Goal: Information Seeking & Learning: Learn about a topic

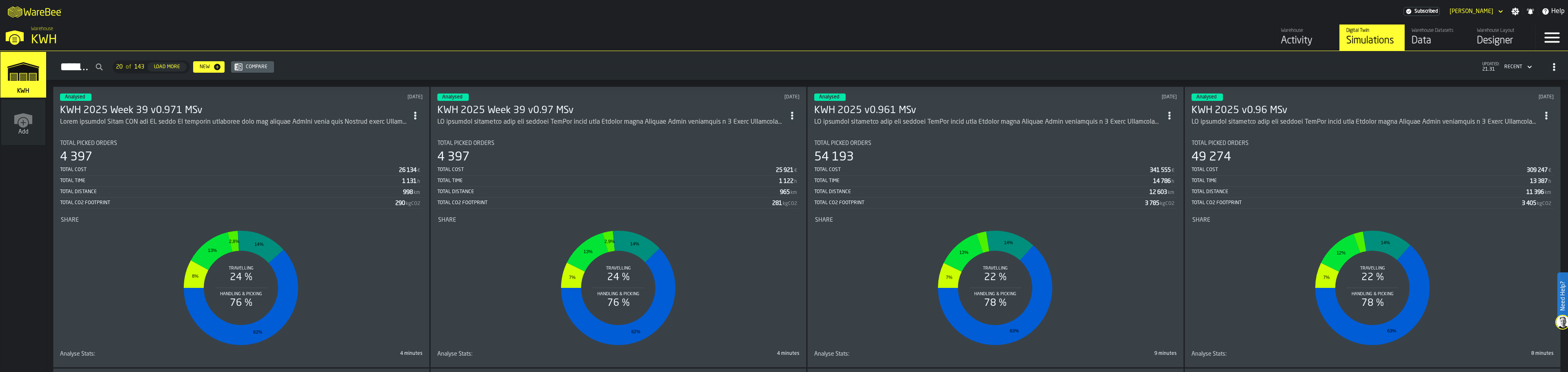
click at [88, 108] on h3 "KWH 2025 Week 39 v0.971 MSv" at bounding box center [234, 110] width 348 height 13
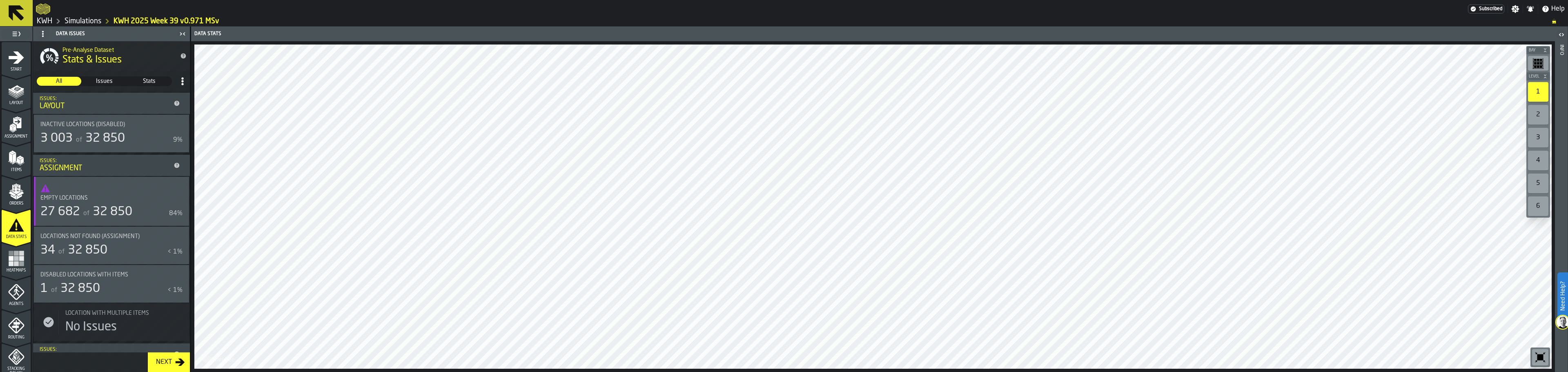
click at [71, 137] on div "3 003" at bounding box center [56, 138] width 32 height 15
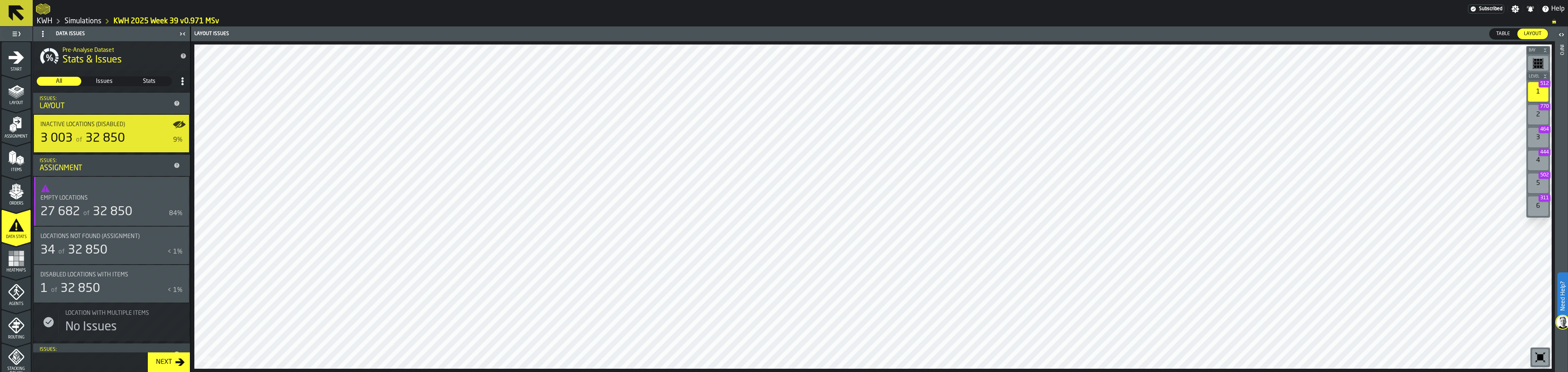
click at [1537, 114] on div "2 770" at bounding box center [1538, 114] width 21 height 19
click at [923, 133] on div at bounding box center [873, 206] width 1357 height 325
click at [99, 286] on span "32 850" at bounding box center [80, 289] width 40 height 12
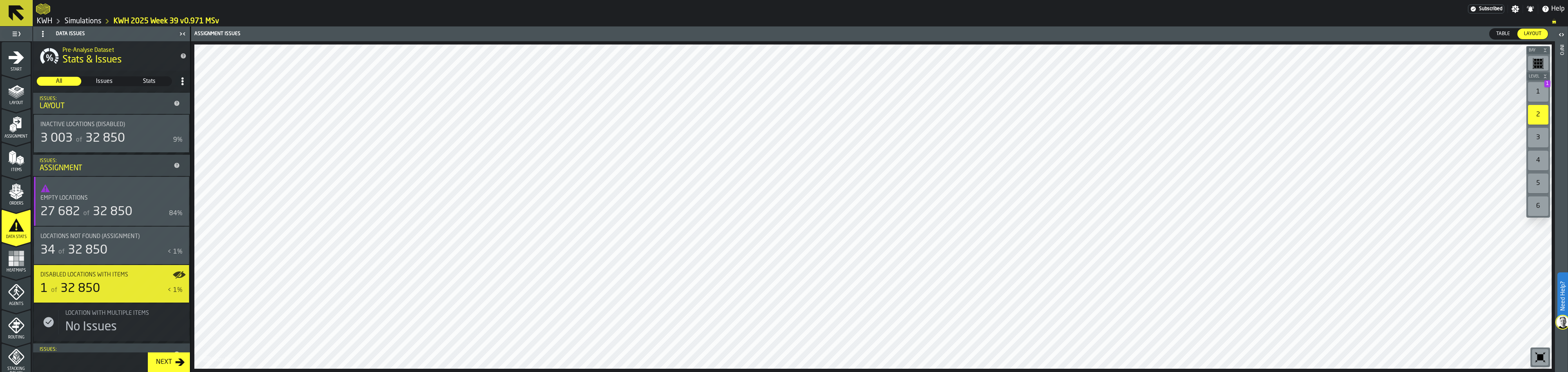
click at [1542, 82] on label "1 1" at bounding box center [1538, 92] width 24 height 23
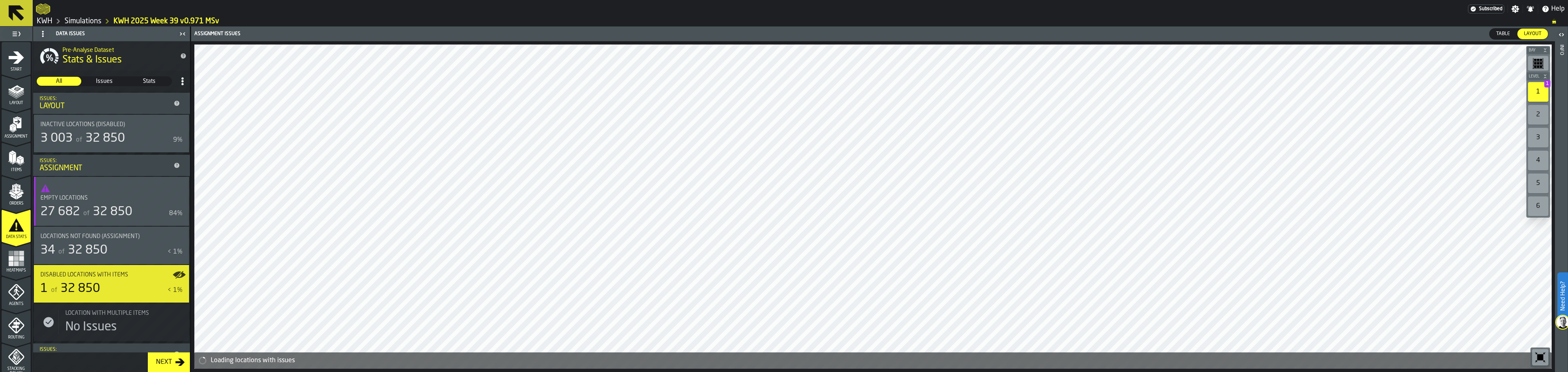
click at [1538, 95] on div "1 1" at bounding box center [1538, 92] width 21 height 19
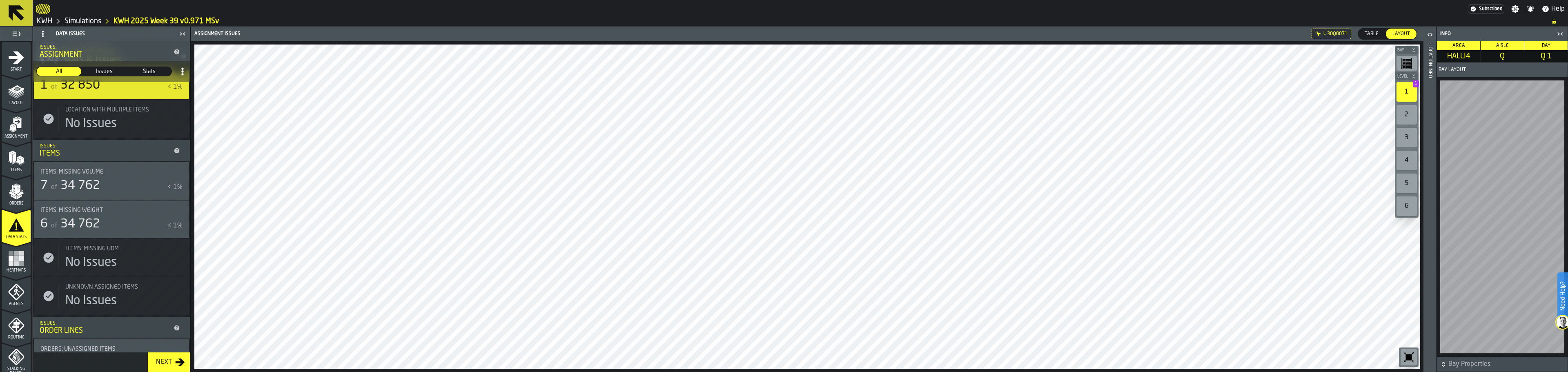
scroll to position [204, 0]
click at [114, 188] on div "7 of 34 762" at bounding box center [102, 185] width 124 height 15
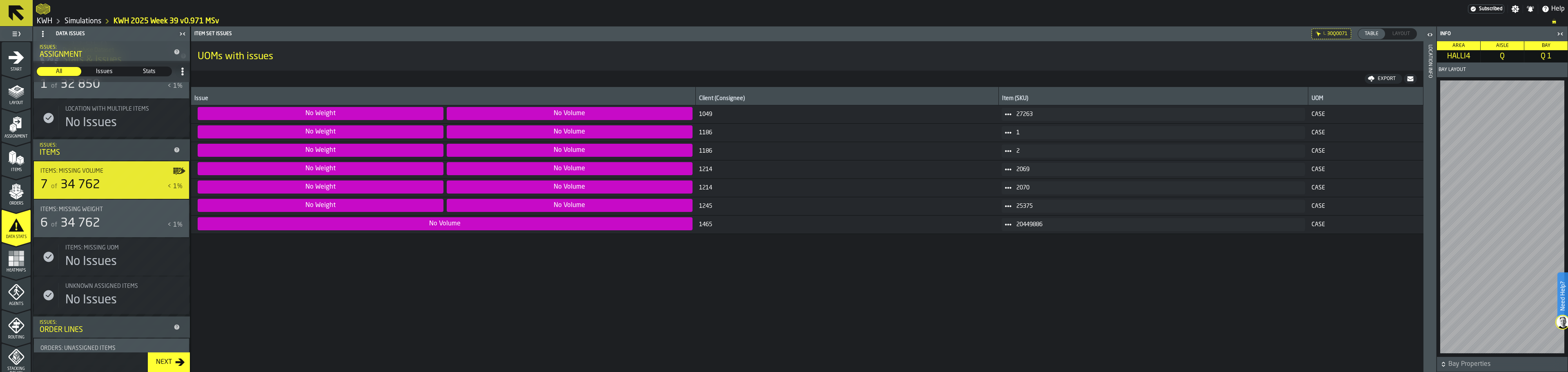
click at [1402, 30] on span "Layout" at bounding box center [1401, 34] width 24 height 7
click at [1399, 34] on span "Layout" at bounding box center [1401, 34] width 24 height 7
click at [1368, 37] on span "Table" at bounding box center [1372, 34] width 21 height 7
click at [1397, 35] on span "Layout" at bounding box center [1401, 34] width 24 height 7
click at [85, 225] on span "34 762" at bounding box center [80, 223] width 40 height 12
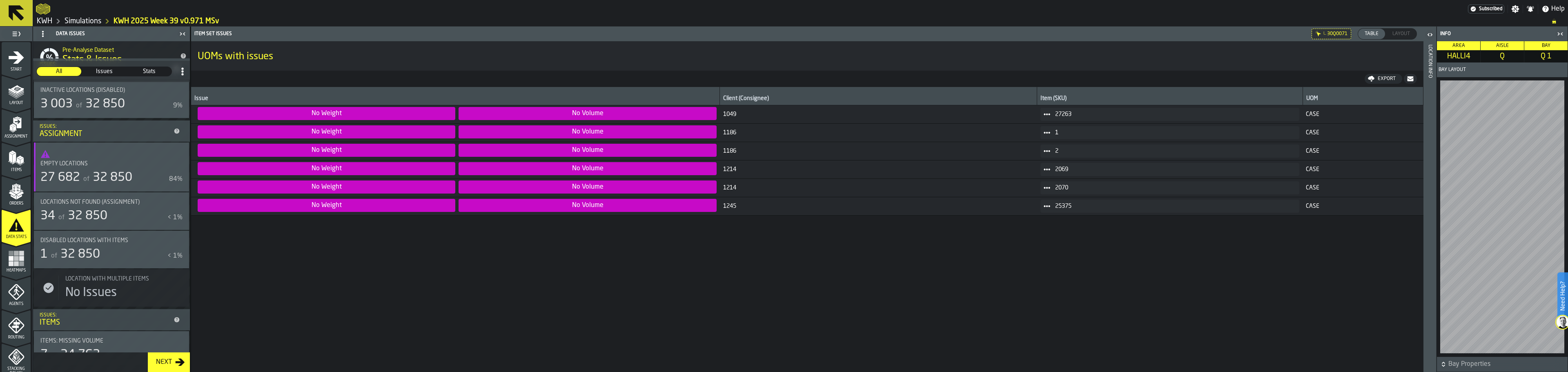
scroll to position [0, 0]
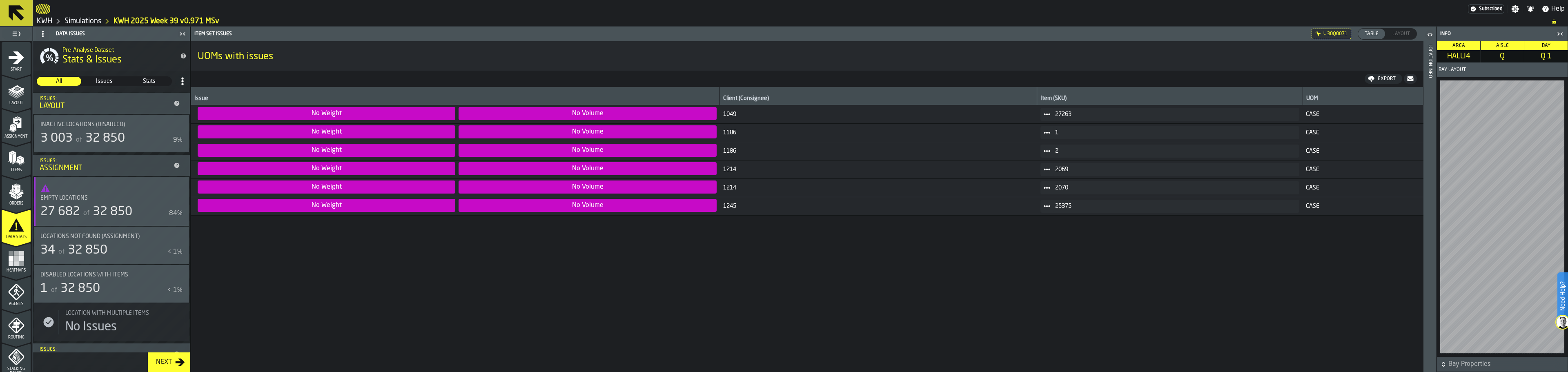
click at [19, 14] on icon at bounding box center [16, 13] width 15 height 15
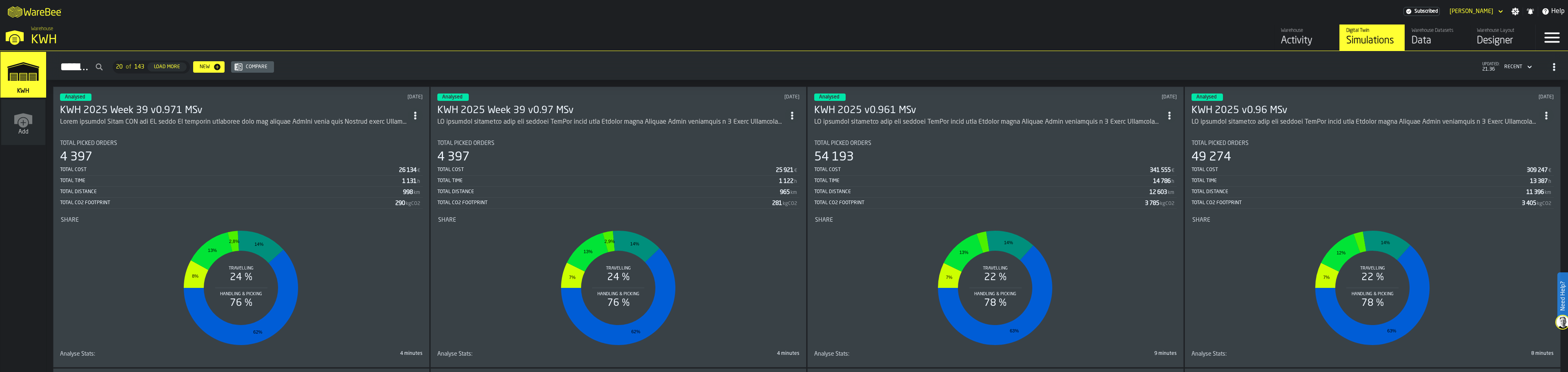
click at [182, 104] on h3 "KWH 2025 Week 39 v0.971 MSv" at bounding box center [234, 110] width 348 height 13
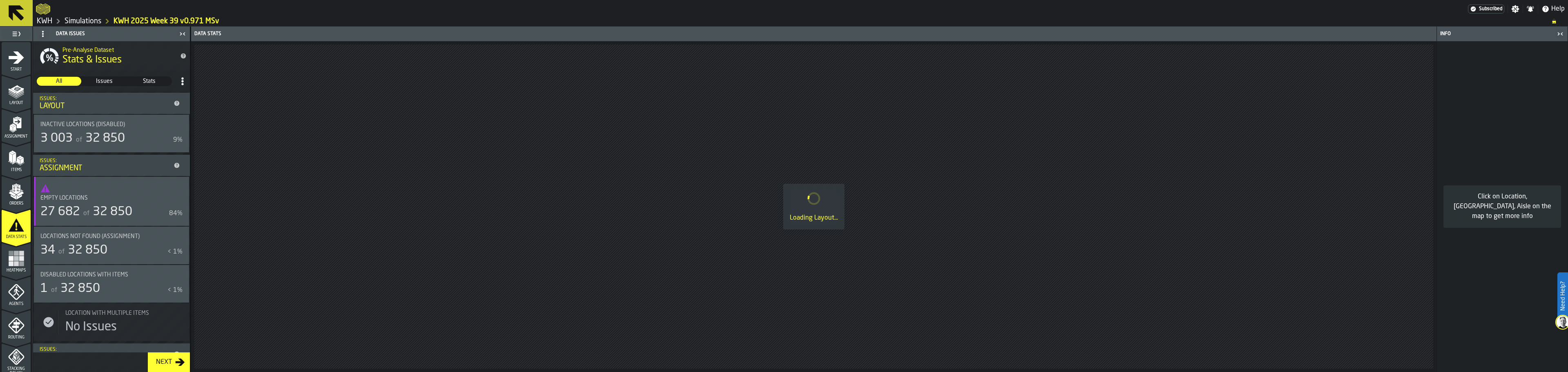
click at [18, 92] on icon "menu Layout" at bounding box center [16, 89] width 13 height 9
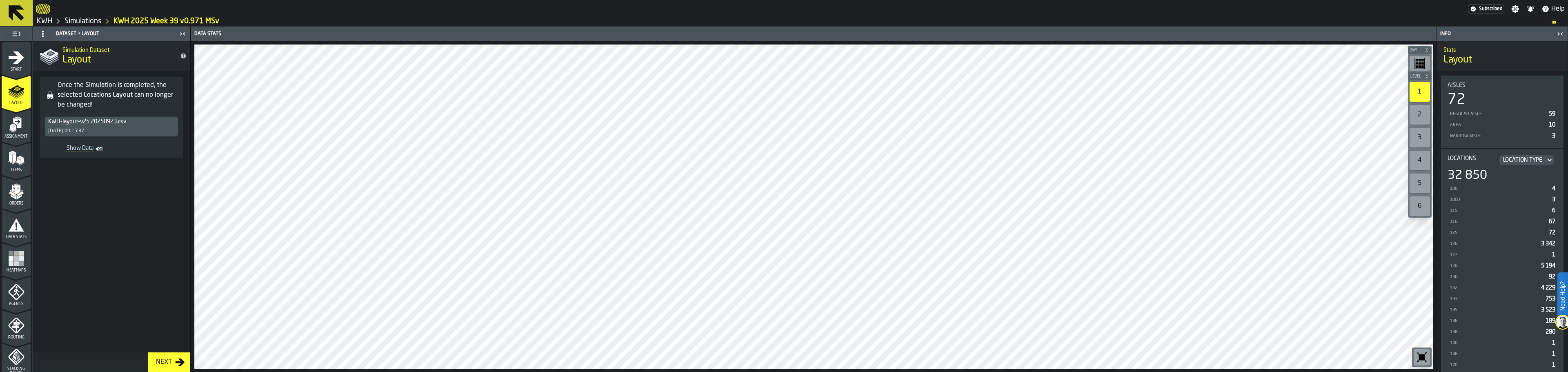
click at [4, 127] on div "Assignment" at bounding box center [16, 127] width 29 height 23
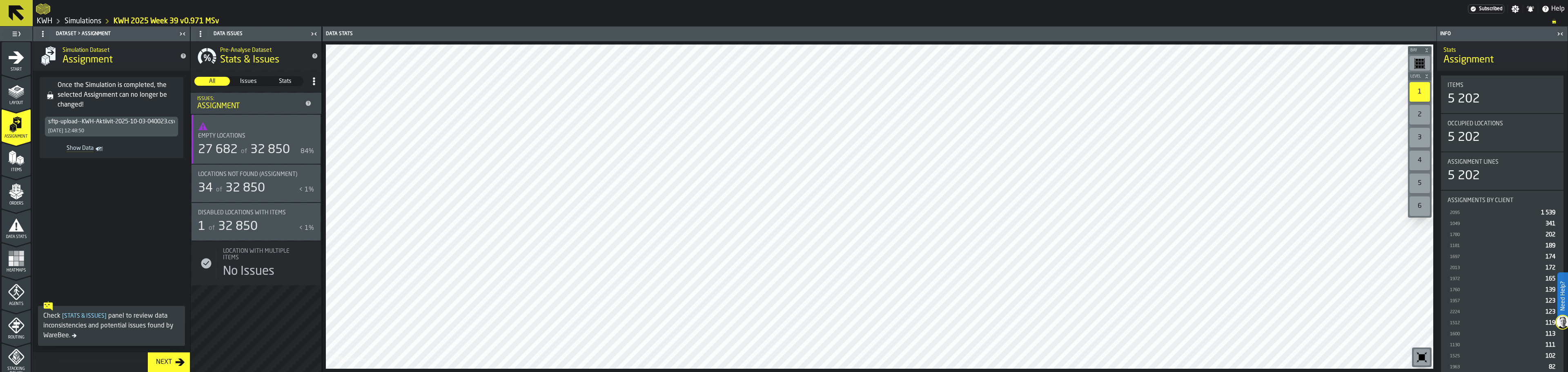
click at [17, 198] on polygon "menu Orders" at bounding box center [19, 197] width 5 height 5
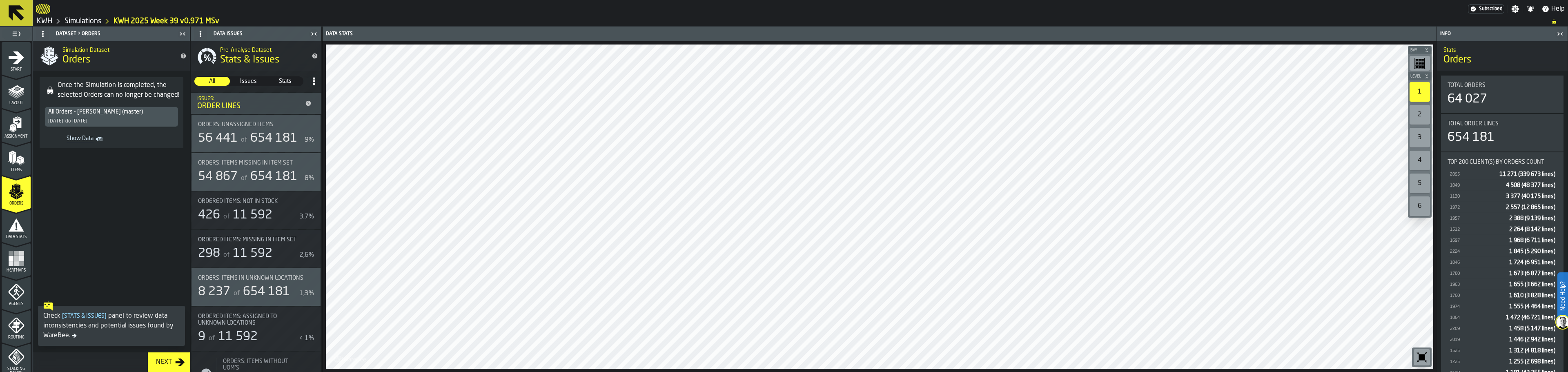
click at [15, 230] on icon "menu Data Stats" at bounding box center [16, 225] width 16 height 16
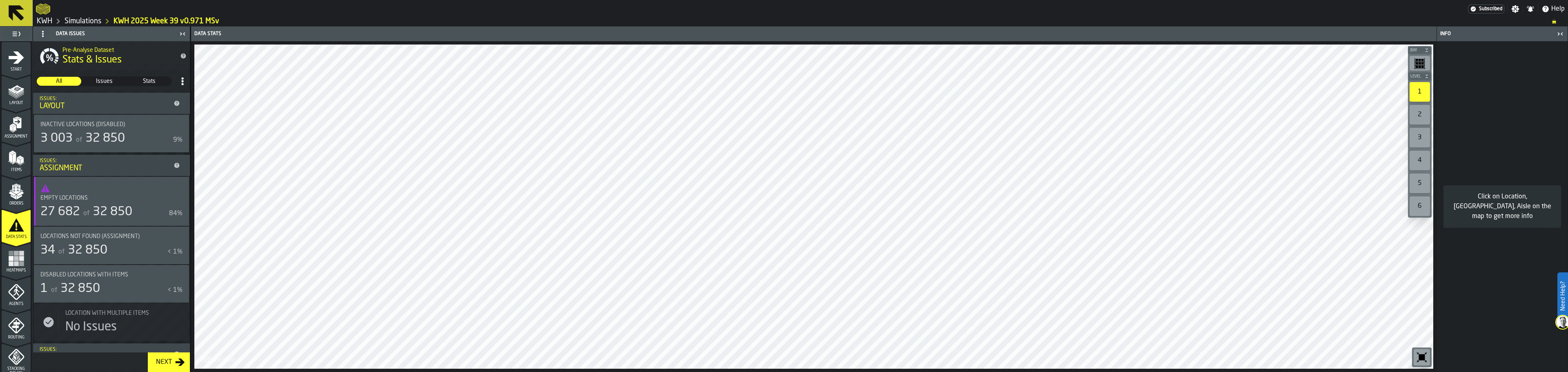
click at [19, 255] on rect "menu Heatmaps" at bounding box center [21, 253] width 5 height 5
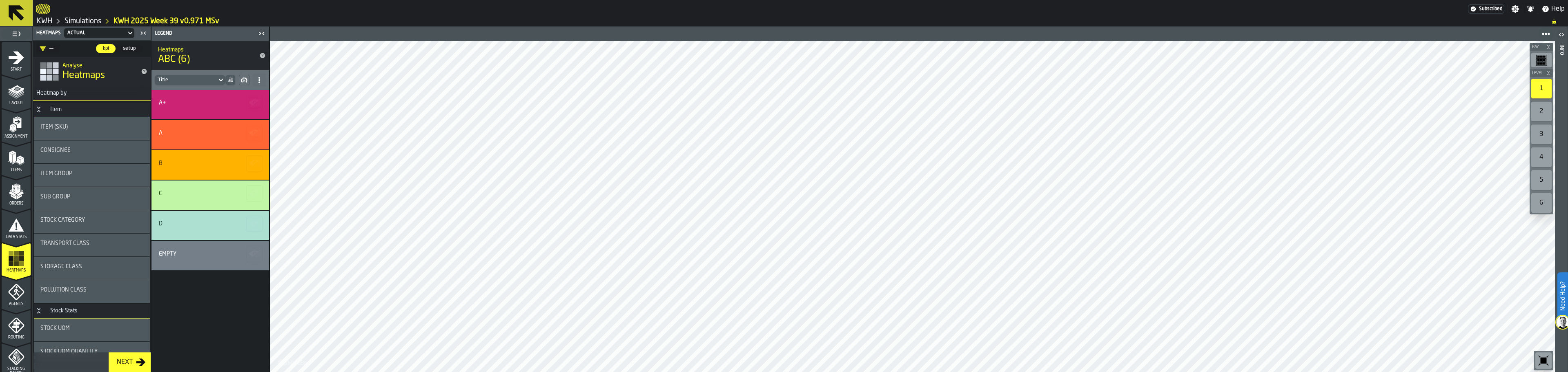
click at [14, 300] on div "Agents" at bounding box center [16, 295] width 29 height 23
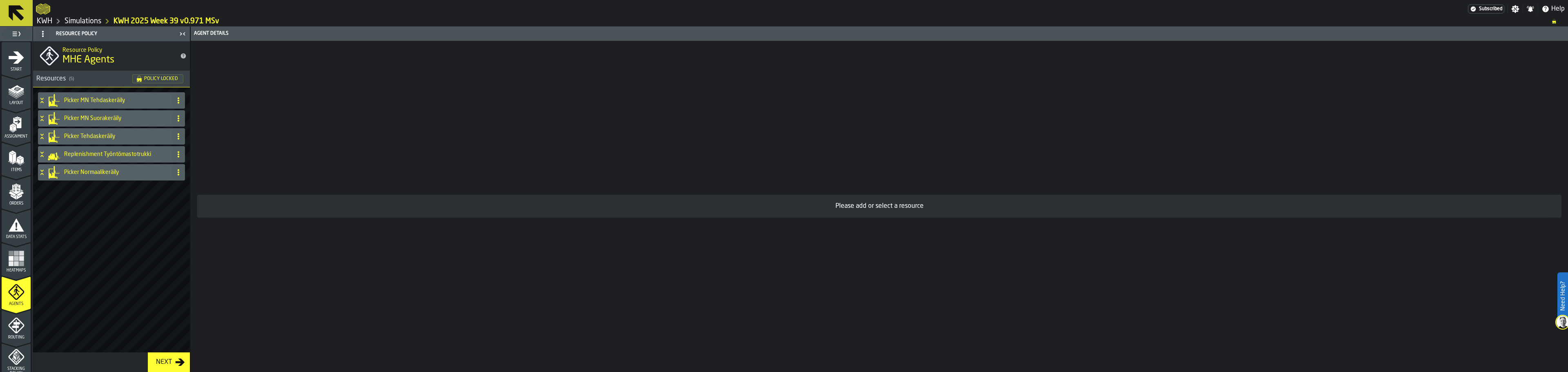
click at [76, 96] on div "Picker MN Tehdaskeräily" at bounding box center [103, 100] width 131 height 16
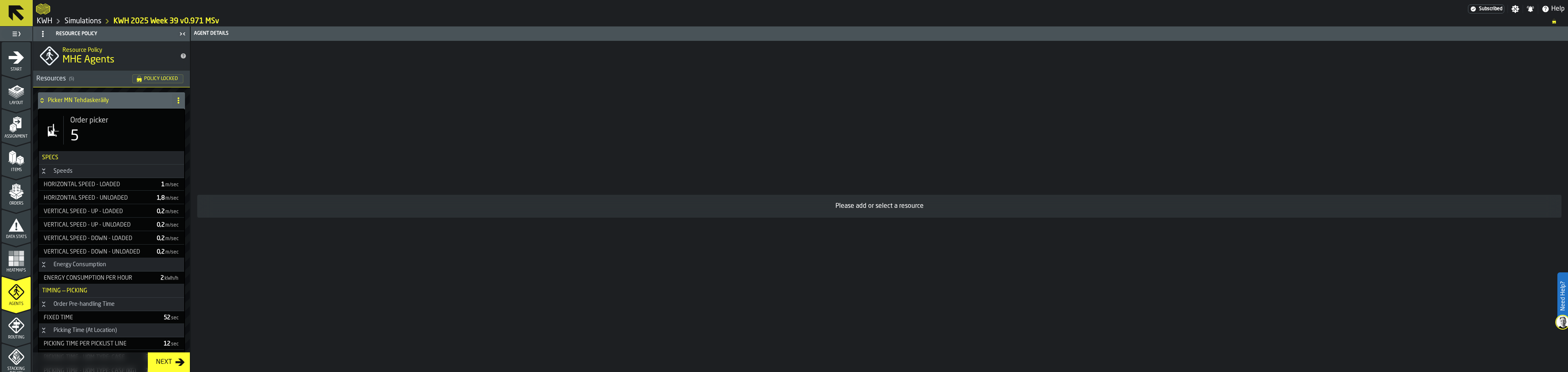
click at [76, 96] on div "Picker MN Tehdaskeräily" at bounding box center [103, 100] width 131 height 16
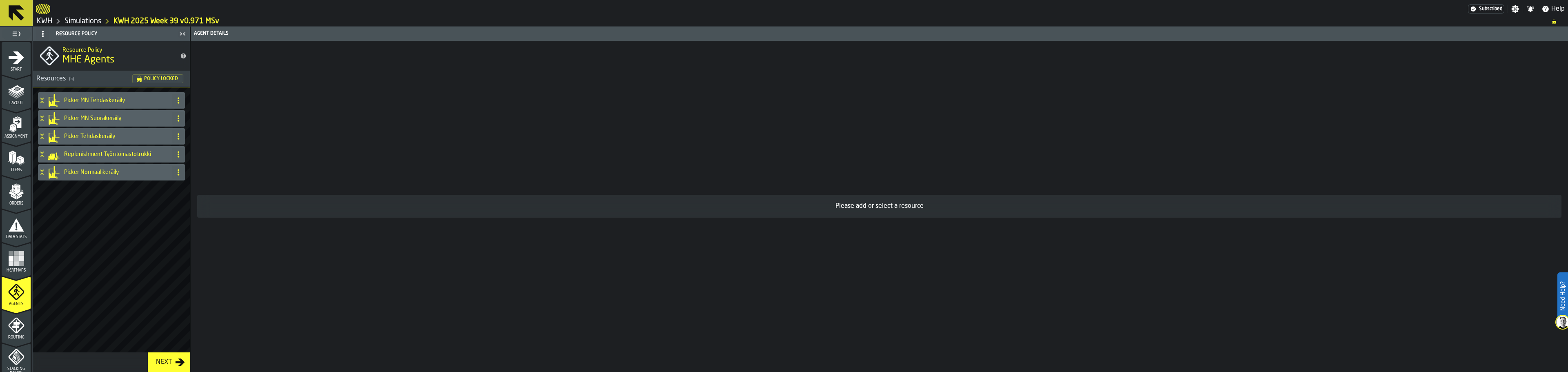
click at [23, 333] on icon "menu Routing" at bounding box center [16, 325] width 16 height 16
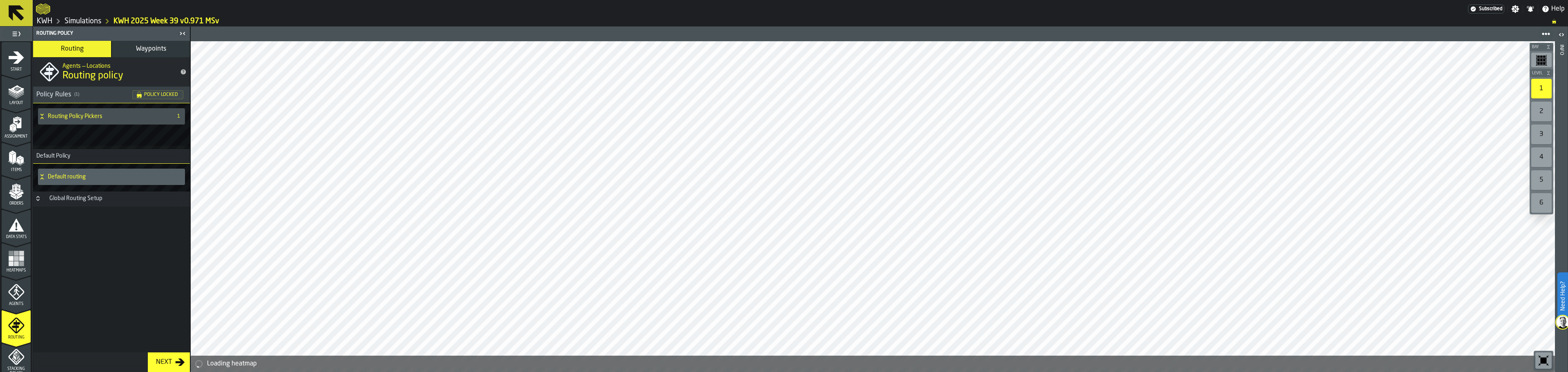
click at [14, 303] on span "Agents" at bounding box center [16, 304] width 29 height 4
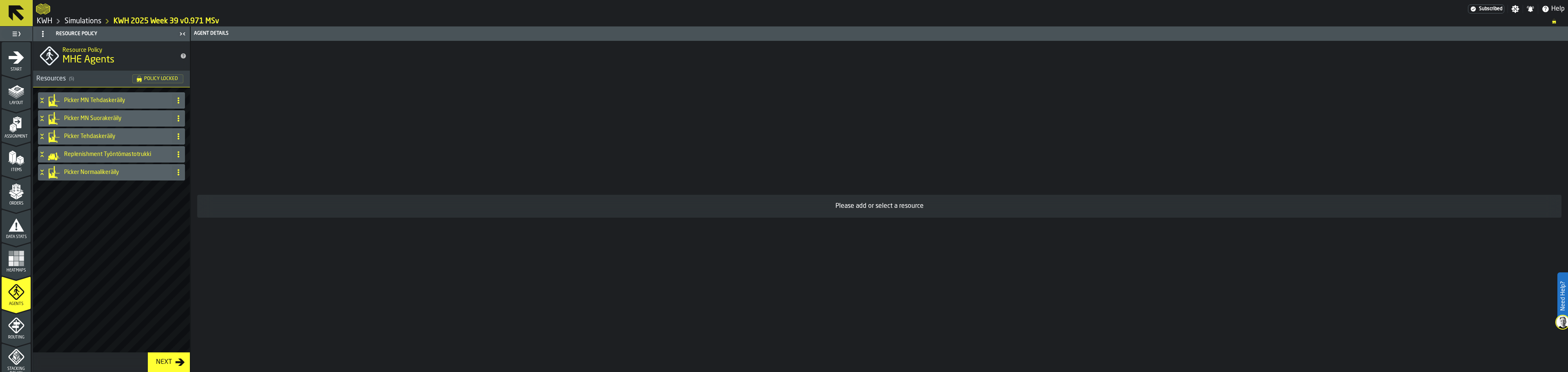
click at [15, 90] on polygon "menu Layout" at bounding box center [17, 89] width 5 height 3
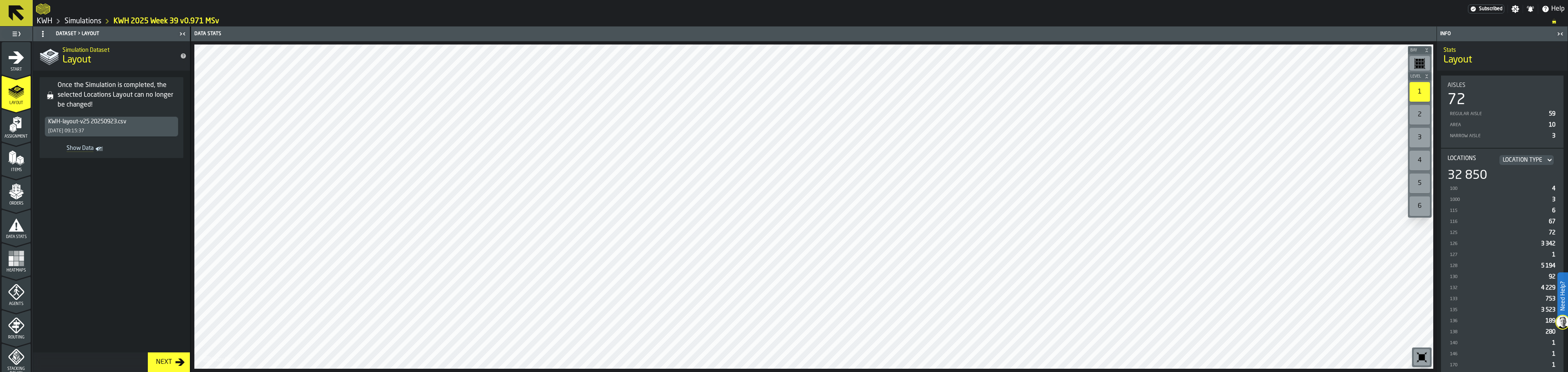
click at [81, 149] on span "Show Data" at bounding box center [70, 149] width 46 height 8
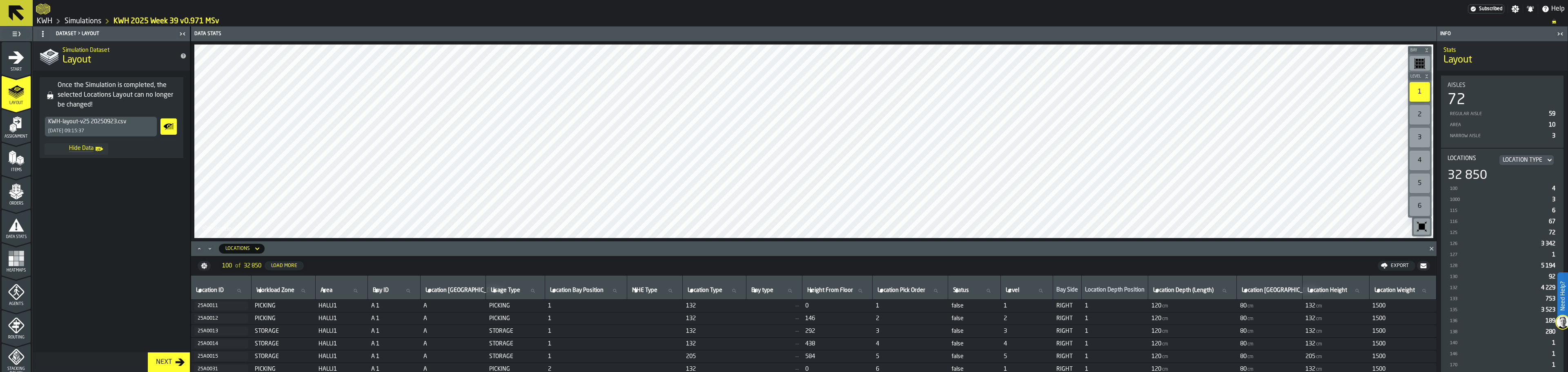
click at [81, 149] on span "Hide Data" at bounding box center [70, 149] width 46 height 8
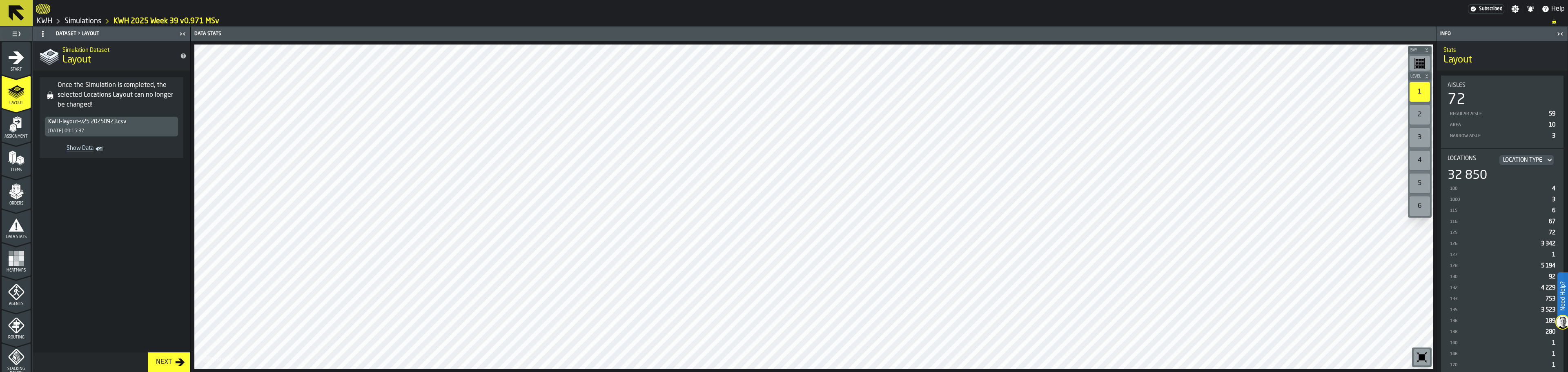
click at [17, 228] on icon "menu Data Stats" at bounding box center [16, 225] width 15 height 13
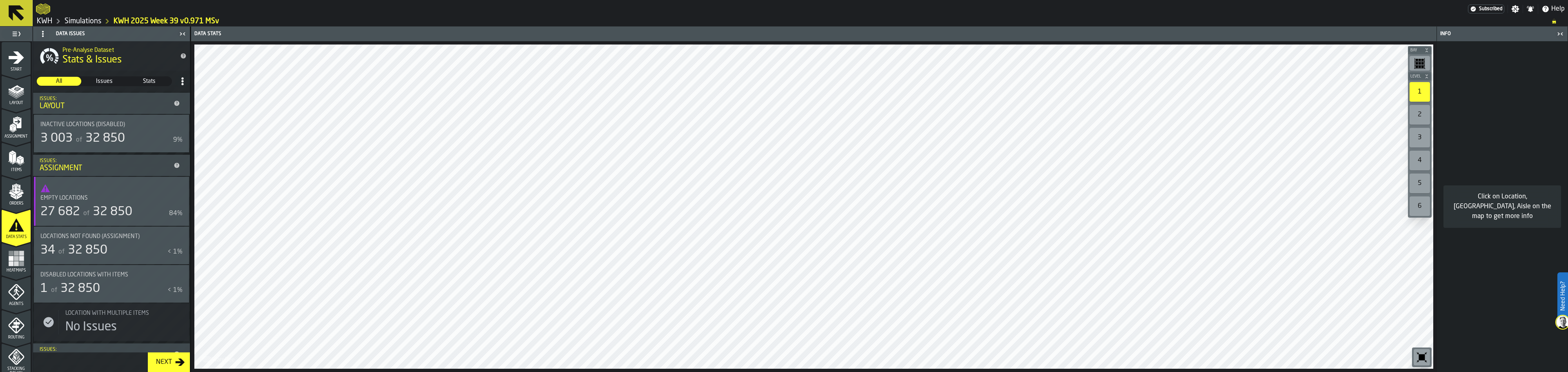
click at [113, 218] on span "32 850" at bounding box center [112, 212] width 40 height 12
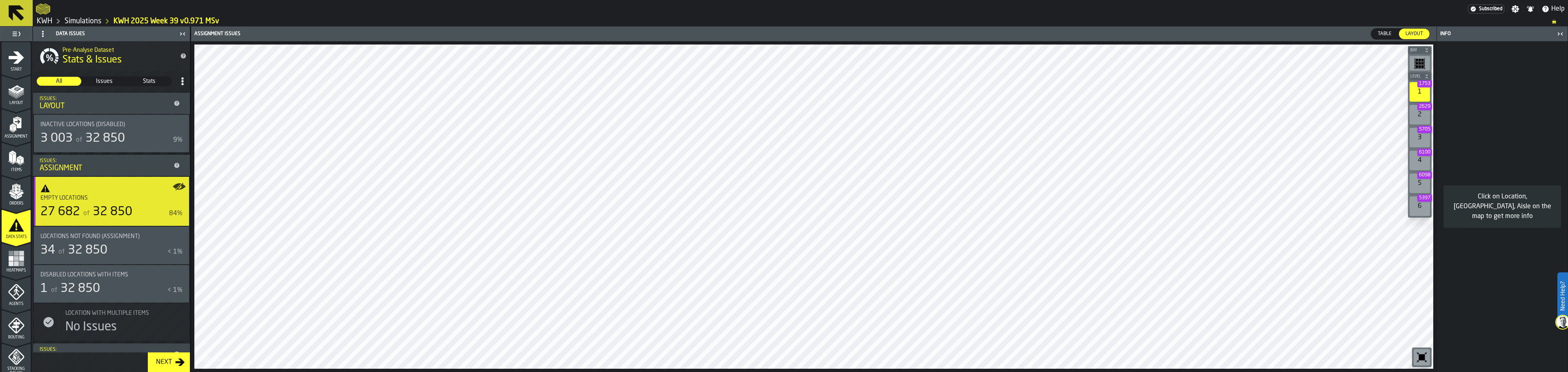
click at [12, 259] on rect "menu Heatmaps" at bounding box center [11, 259] width 5 height 5
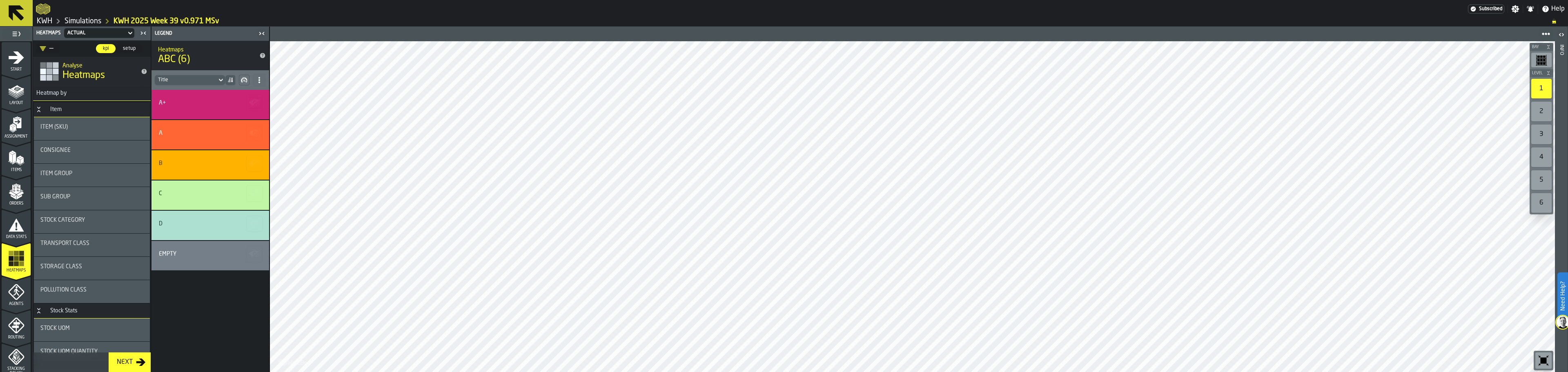
click at [16, 7] on icon at bounding box center [16, 13] width 15 height 15
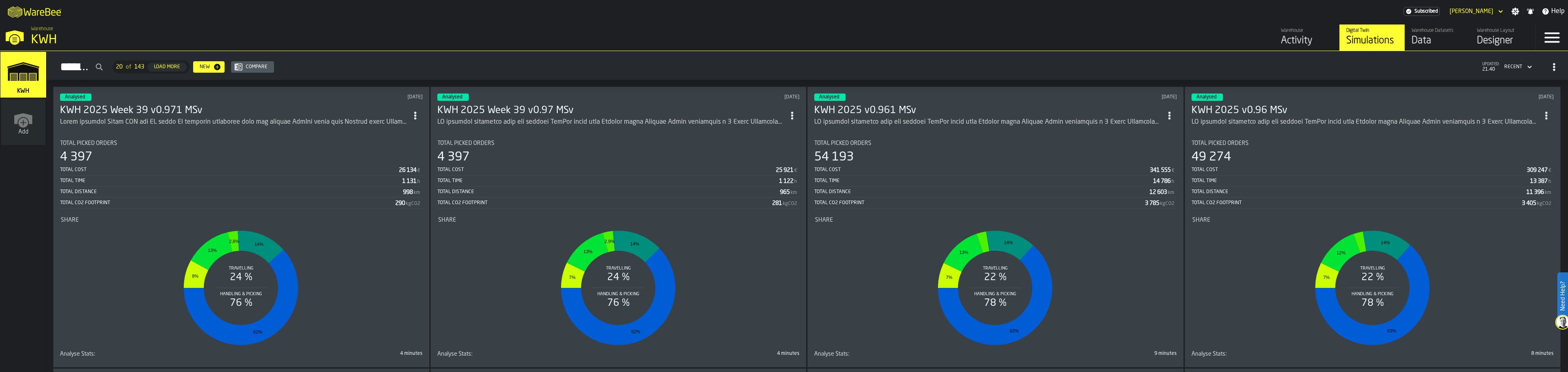
click at [162, 111] on h3 "KWH 2025 Week 39 v0.971 MSv" at bounding box center [234, 110] width 348 height 13
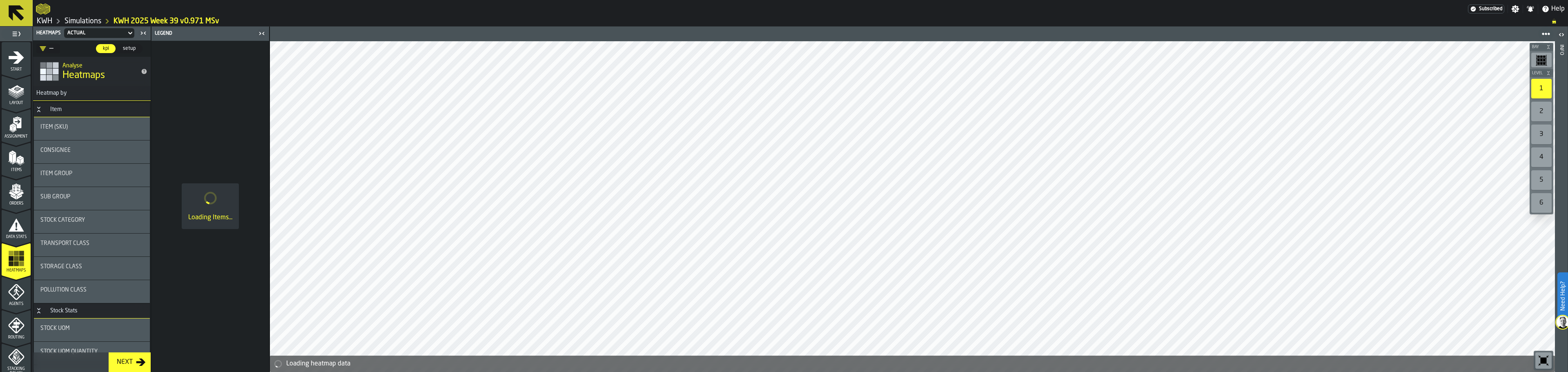
click at [77, 157] on div "Consignee" at bounding box center [91, 152] width 103 height 10
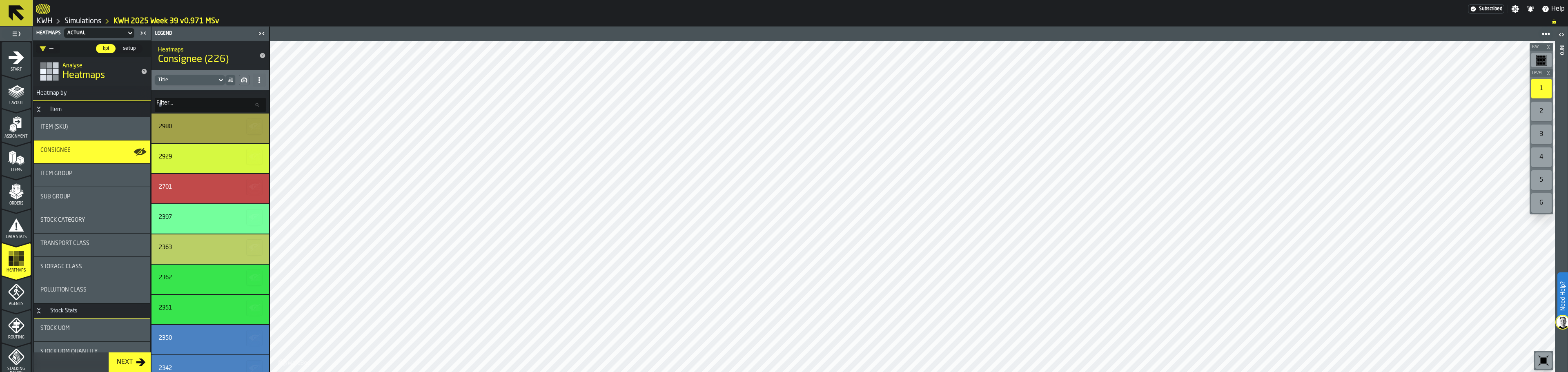
click at [177, 77] on div "Title" at bounding box center [186, 80] width 55 height 5
click at [188, 79] on div "Title" at bounding box center [186, 80] width 55 height 5
click at [178, 102] on input "Filter... Filter..." at bounding box center [210, 105] width 111 height 14
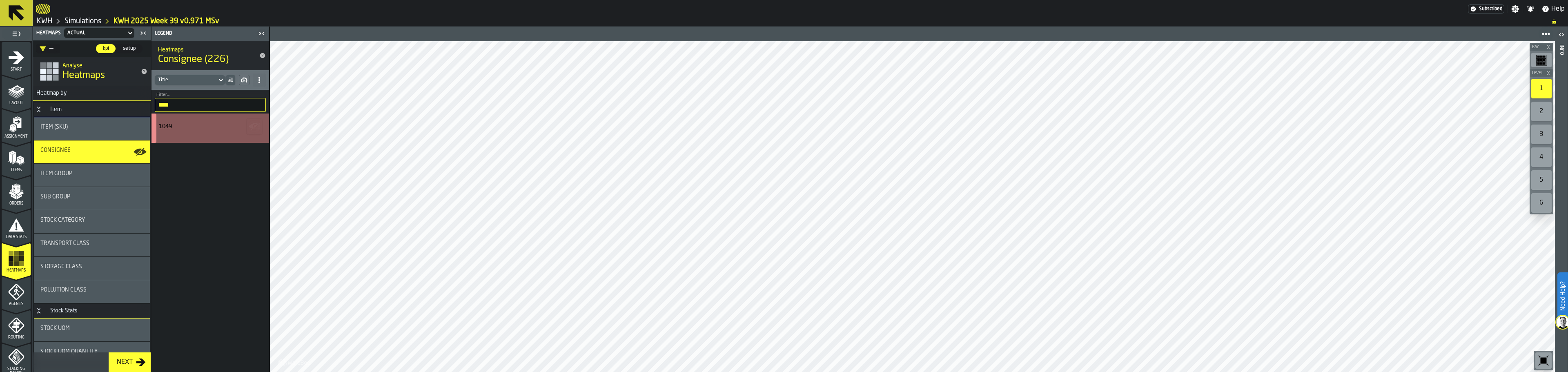
type input "****"
click at [166, 124] on div "1049" at bounding box center [165, 127] width 13 height 7
click at [14, 224] on icon "menu Data Stats" at bounding box center [16, 225] width 16 height 16
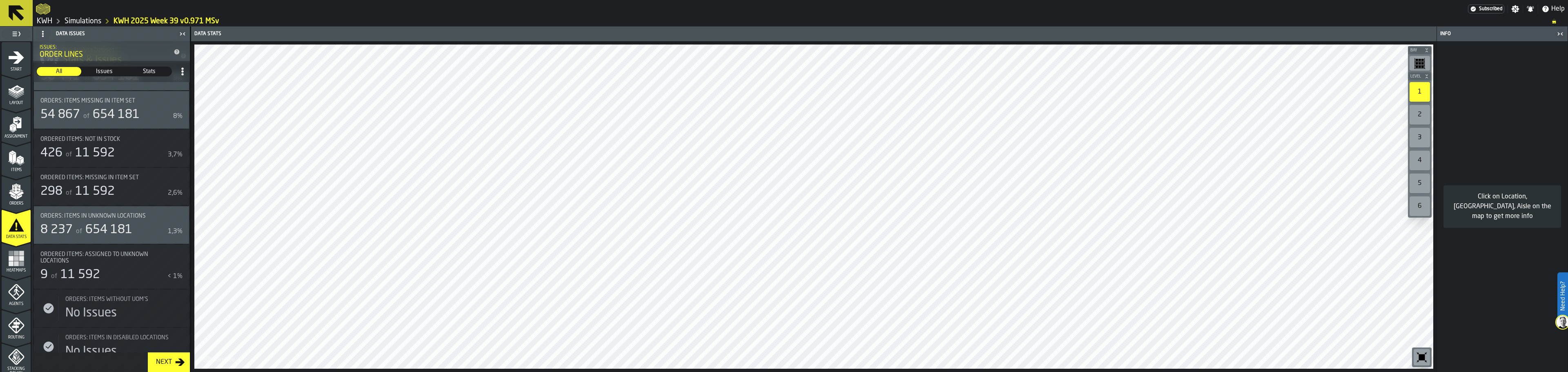
scroll to position [531, 0]
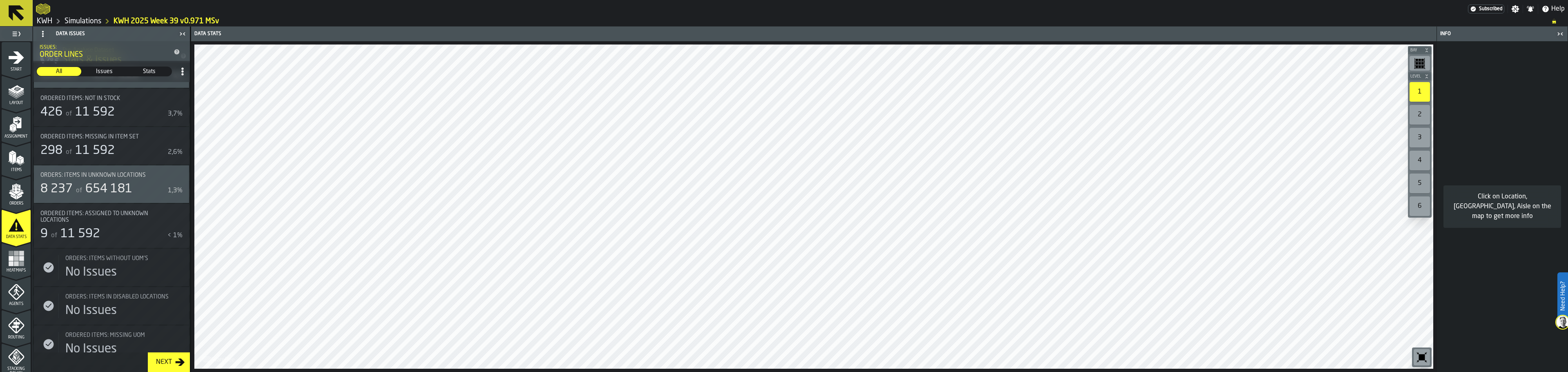
click at [131, 233] on div "9 of 11 592" at bounding box center [102, 234] width 124 height 15
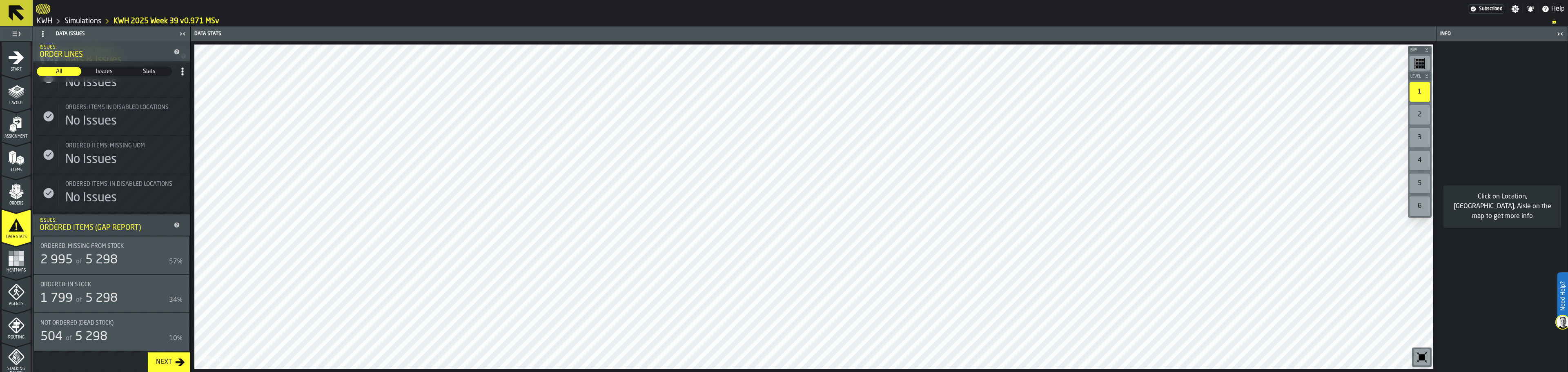
scroll to position [729, 0]
click at [20, 166] on div "Items" at bounding box center [16, 161] width 29 height 23
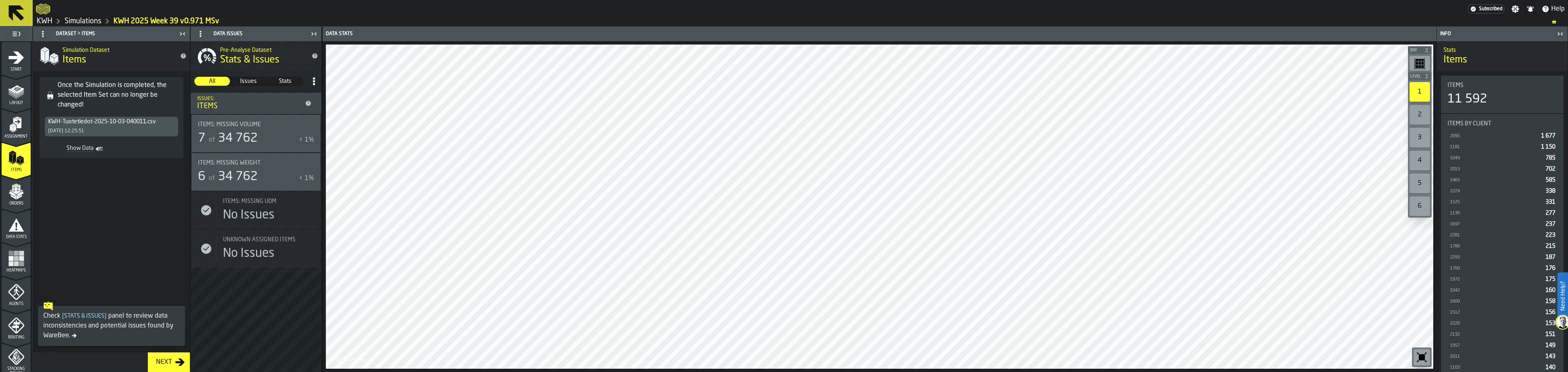
click at [23, 97] on icon "menu Layout" at bounding box center [16, 91] width 16 height 16
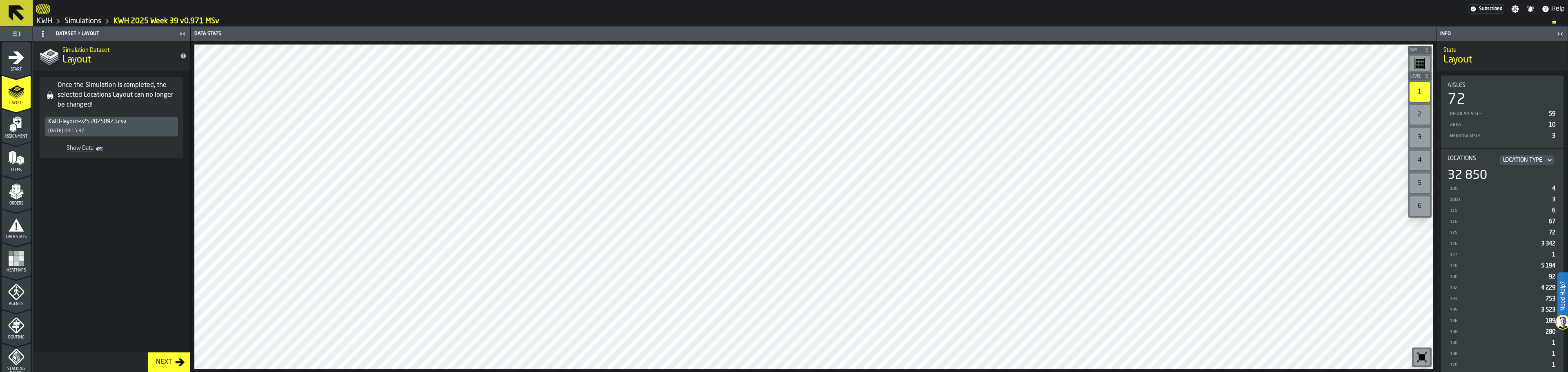
click at [85, 150] on span "Show Data" at bounding box center [70, 149] width 46 height 8
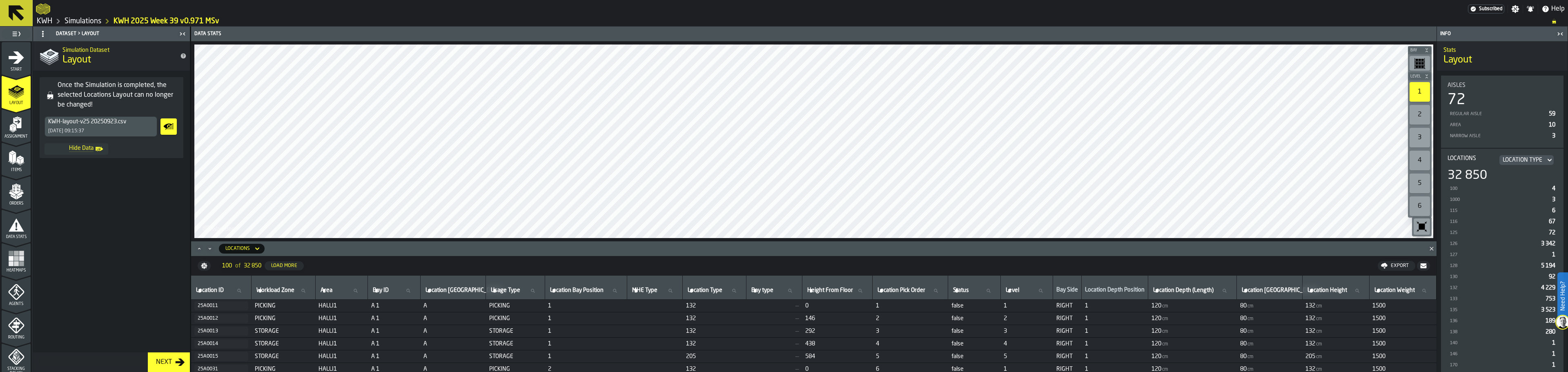
click at [85, 150] on span "Hide Data" at bounding box center [70, 149] width 46 height 8
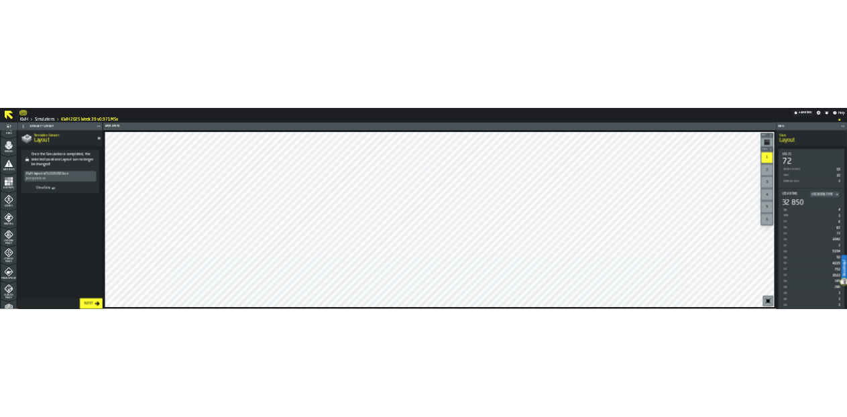
scroll to position [448, 0]
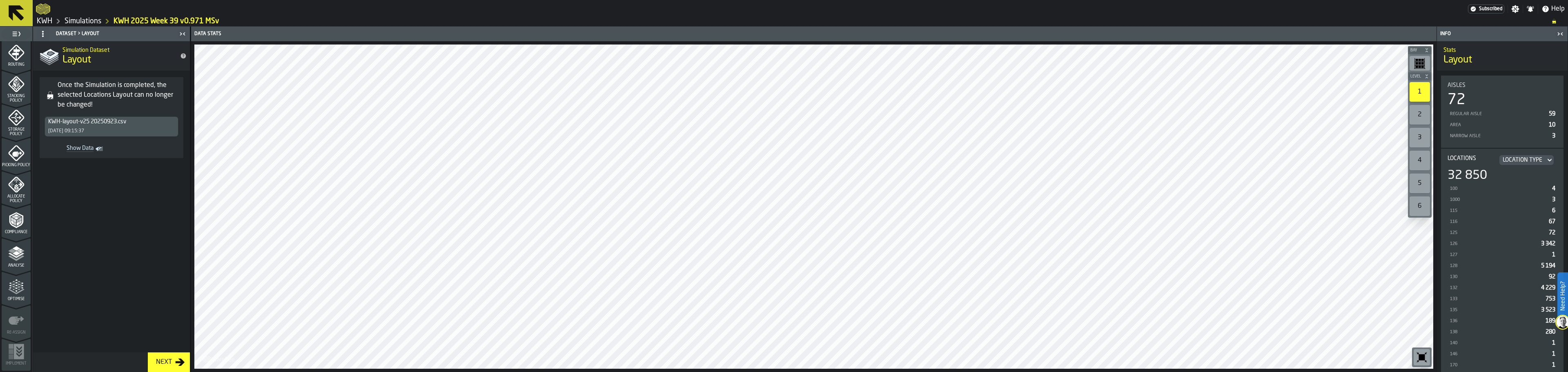
click at [14, 170] on icon "menu Picking Policy" at bounding box center [16, 170] width 29 height 8
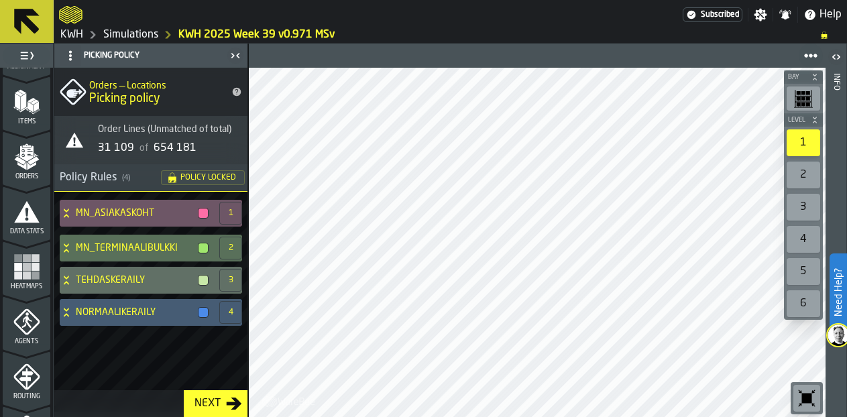
scroll to position [0, 0]
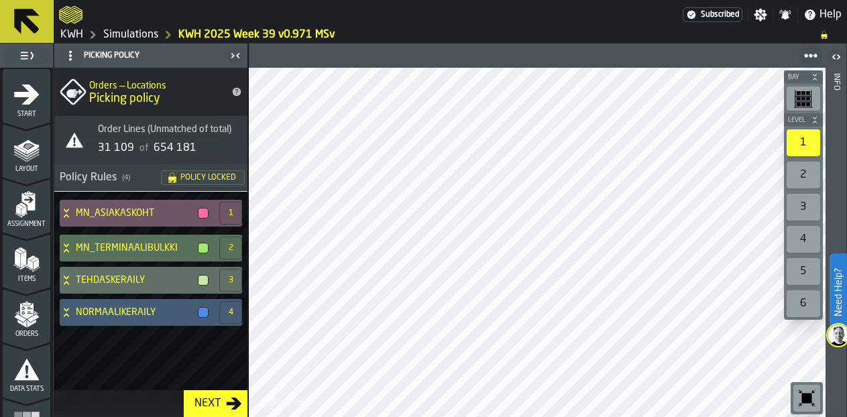
click at [27, 168] on span "Layout" at bounding box center [27, 169] width 48 height 7
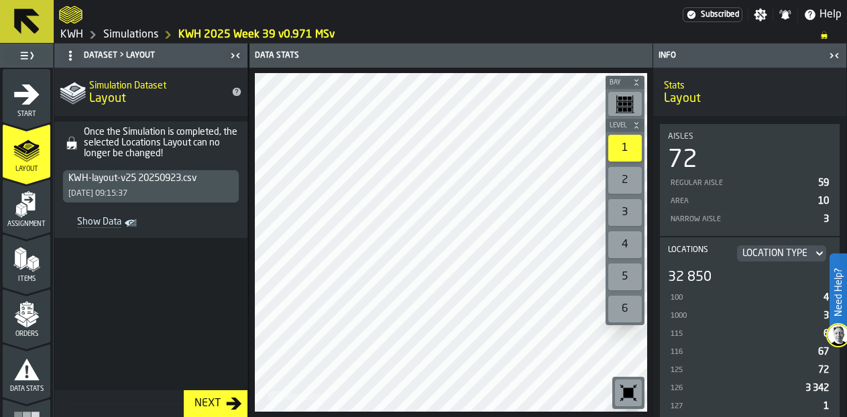
click at [237, 92] on icon "title-Layout" at bounding box center [236, 92] width 11 height 11
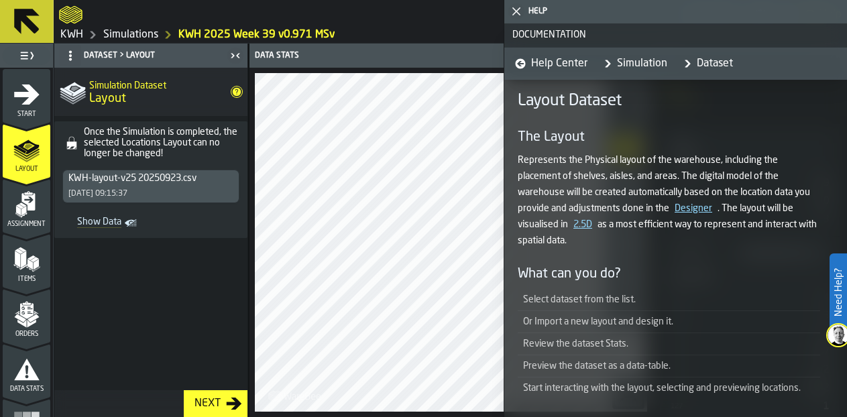
click at [237, 93] on icon "title-Layout" at bounding box center [237, 92] width 9 height 9
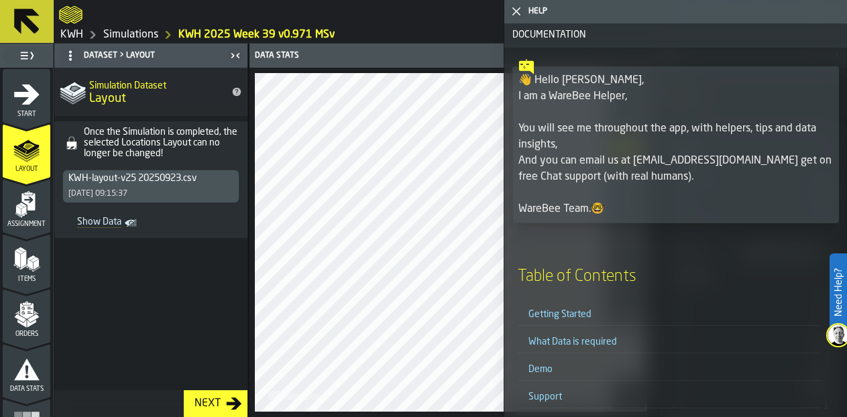
click at [517, 9] on icon "button-toggle-Close me" at bounding box center [516, 11] width 16 height 16
